Goal: Task Accomplishment & Management: Use online tool/utility

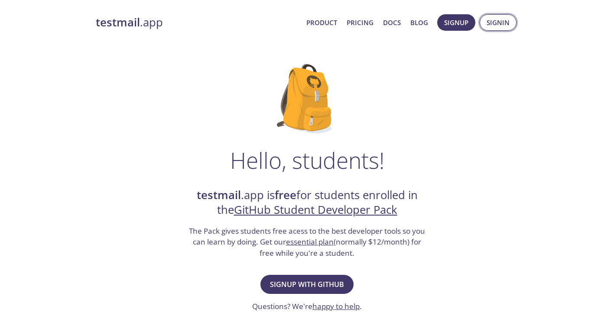
click at [503, 20] on span "Signin" at bounding box center [497, 22] width 23 height 11
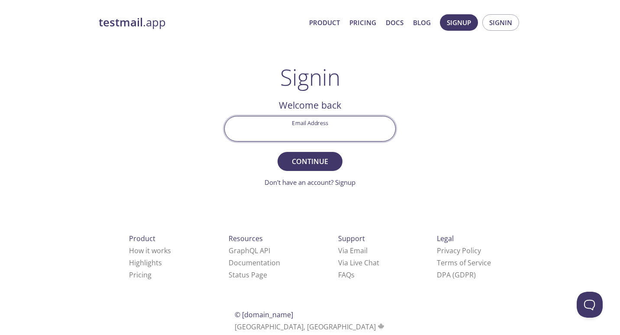
click at [310, 135] on input "Email Address" at bounding box center [310, 128] width 171 height 25
click at [308, 132] on input "Email Address" at bounding box center [310, 128] width 171 height 25
type input "[EMAIL_ADDRESS][DOMAIN_NAME]"
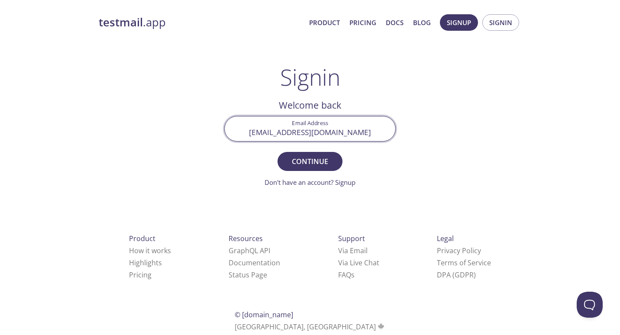
click at [278, 152] on button "Continue" at bounding box center [310, 161] width 65 height 19
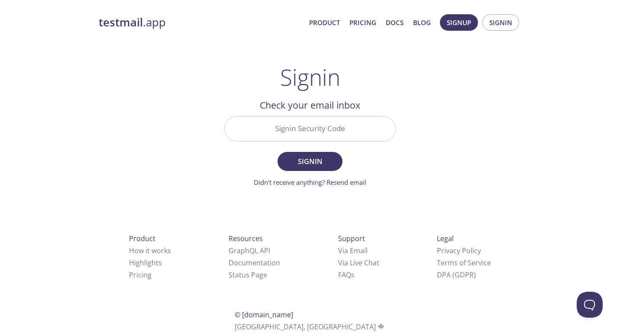
click at [290, 132] on input "Signin Security Code" at bounding box center [310, 128] width 171 height 25
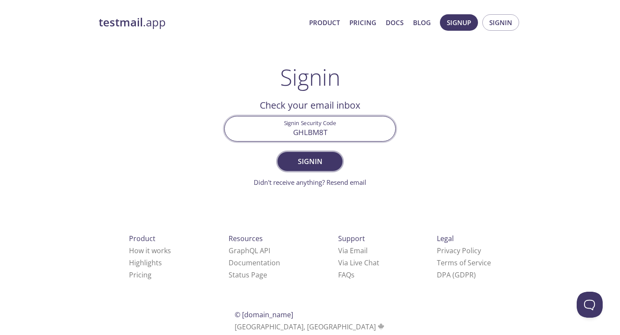
type input "GHLBM8T"
click at [317, 159] on span "Signin" at bounding box center [310, 161] width 46 height 12
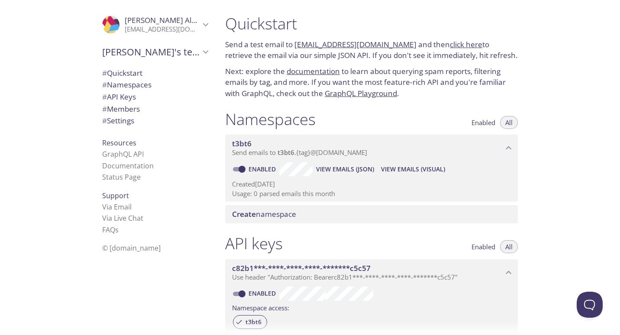
click at [67, 117] on div ".cls-1 { fill: #6d5ca8; } .cls-2 { fill: #3fc191; } .cls-3 { fill: #3b4752; } .…" at bounding box center [109, 167] width 218 height 335
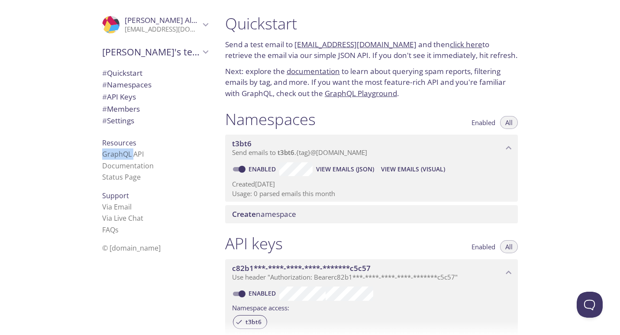
click at [67, 117] on div ".cls-1 { fill: #6d5ca8; } .cls-2 { fill: #3fc191; } .cls-3 { fill: #3b4752; } .…" at bounding box center [109, 167] width 218 height 335
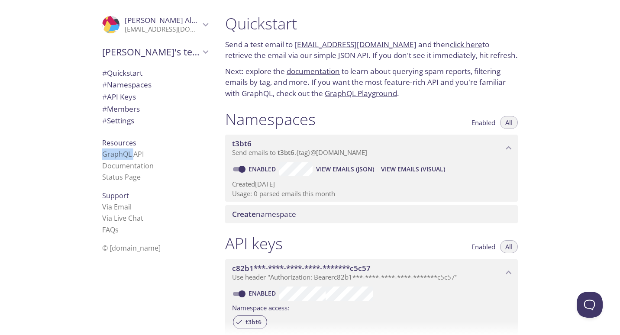
click at [67, 117] on div ".cls-1 { fill: #6d5ca8; } .cls-2 { fill: #3fc191; } .cls-3 { fill: #3b4752; } .…" at bounding box center [109, 167] width 218 height 335
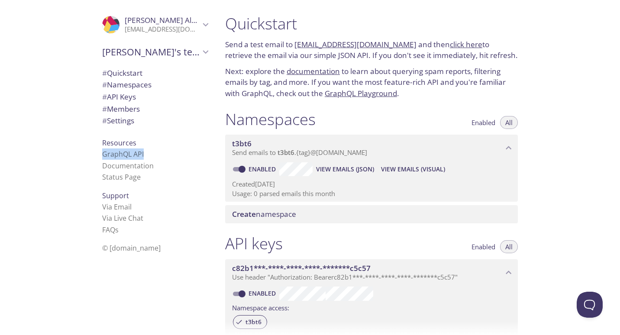
click at [67, 117] on div ".cls-1 { fill: #6d5ca8; } .cls-2 { fill: #3fc191; } .cls-3 { fill: #3b4752; } .…" at bounding box center [109, 167] width 218 height 335
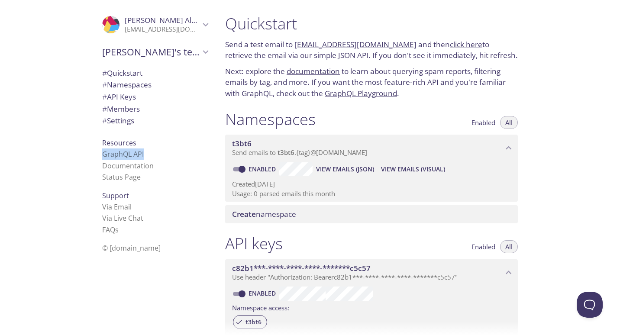
click at [67, 117] on div ".cls-1 { fill: #6d5ca8; } .cls-2 { fill: #3fc191; } .cls-3 { fill: #3b4752; } .…" at bounding box center [109, 167] width 218 height 335
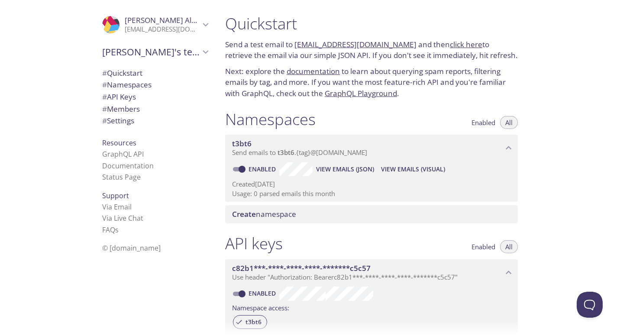
click at [67, 117] on div ".cls-1 { fill: #6d5ca8; } .cls-2 { fill: #3fc191; } .cls-3 { fill: #3b4752; } .…" at bounding box center [109, 167] width 218 height 335
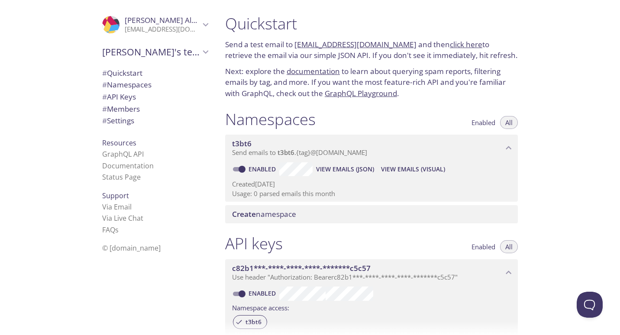
click at [67, 117] on div ".cls-1 { fill: #6d5ca8; } .cls-2 { fill: #3fc191; } .cls-3 { fill: #3b4752; } .…" at bounding box center [109, 167] width 218 height 335
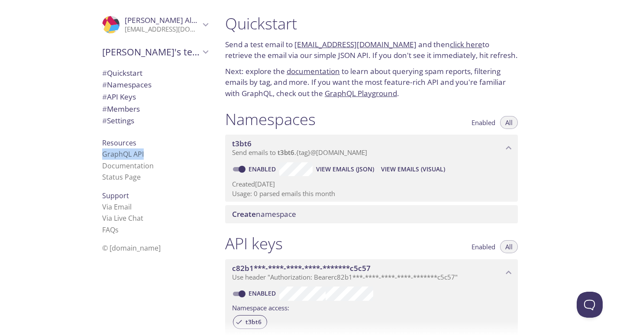
click at [67, 117] on div ".cls-1 { fill: #6d5ca8; } .cls-2 { fill: #3fc191; } .cls-3 { fill: #3b4752; } .…" at bounding box center [109, 167] width 218 height 335
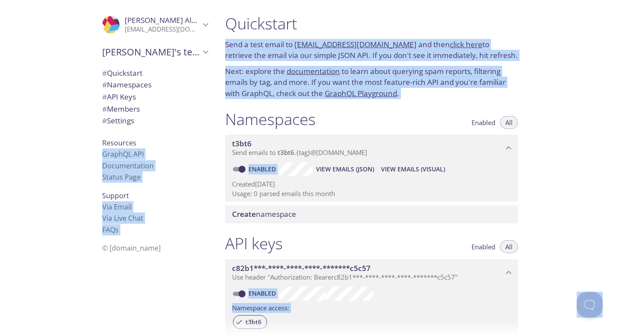
copy body ".cls-1 { fill: #6d5ca8; } .cls-2 { fill: #3fc191; } .cls-3 { fill: #3b4752; } .…"
click at [125, 167] on link "Documentation" at bounding box center [128, 166] width 52 height 10
